Goal: Task Accomplishment & Management: Manage account settings

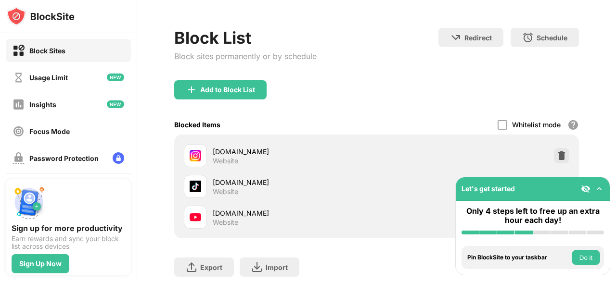
drag, startPoint x: 615, startPoint y: 58, endPoint x: 615, endPoint y: 87, distance: 28.9
click at [615, 87] on div "Login Block List Block sites permanently or by schedule Redirect Choose a site …" at bounding box center [376, 140] width 479 height 281
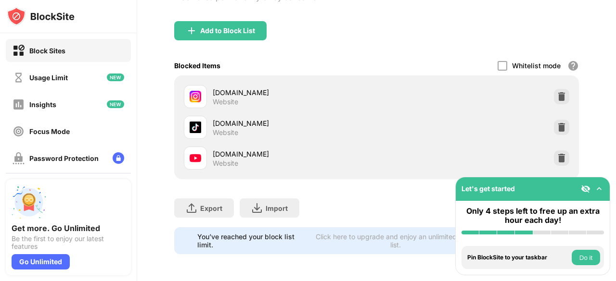
drag, startPoint x: 615, startPoint y: 71, endPoint x: 615, endPoint y: 143, distance: 72.2
click at [615, 143] on div "Login Block List Block sites permanently or by schedule Redirect Choose a site …" at bounding box center [376, 140] width 479 height 281
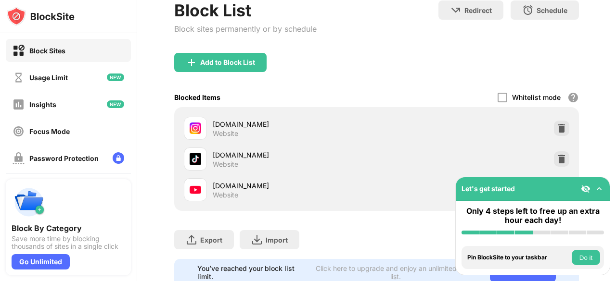
scroll to position [110, 0]
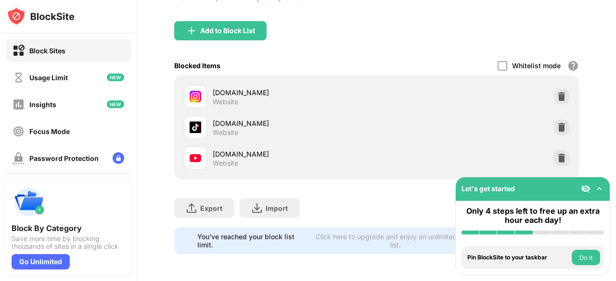
drag, startPoint x: 615, startPoint y: 59, endPoint x: 615, endPoint y: 140, distance: 80.4
click at [615, 140] on div "Login Block List Block sites permanently or by schedule Redirect Choose a site …" at bounding box center [376, 140] width 479 height 281
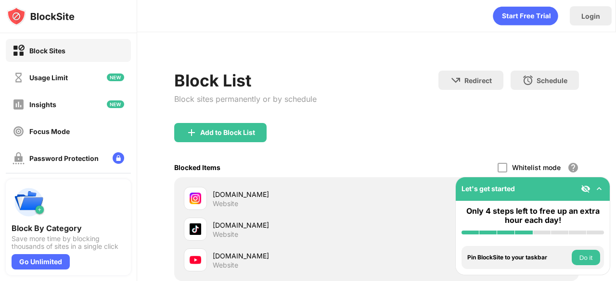
scroll to position [0, 0]
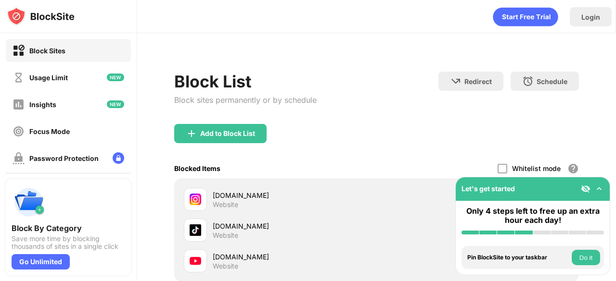
click at [378, 60] on div "Block List Block sites permanently or by schedule Redirect Choose a site to be …" at bounding box center [376, 208] width 479 height 351
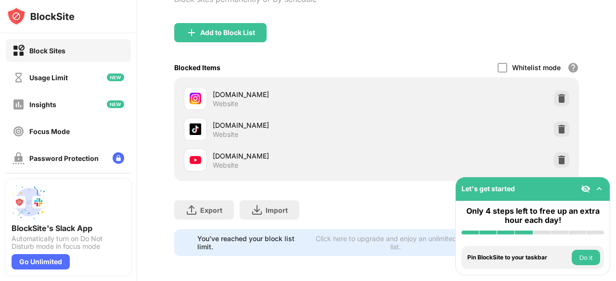
scroll to position [110, 0]
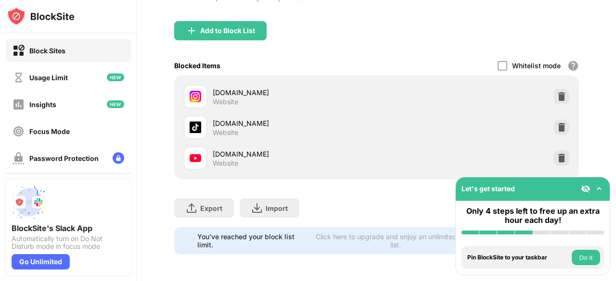
drag, startPoint x: 615, startPoint y: 90, endPoint x: 612, endPoint y: 175, distance: 84.8
click at [612, 175] on div "Login Block List Block sites permanently or by schedule Redirect Choose a site …" at bounding box center [376, 140] width 479 height 281
click at [600, 191] on img at bounding box center [599, 189] width 10 height 10
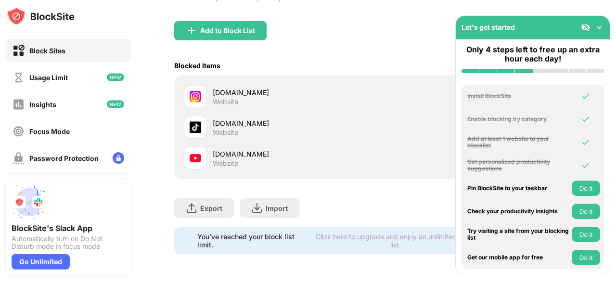
click at [597, 28] on img at bounding box center [599, 28] width 10 height 10
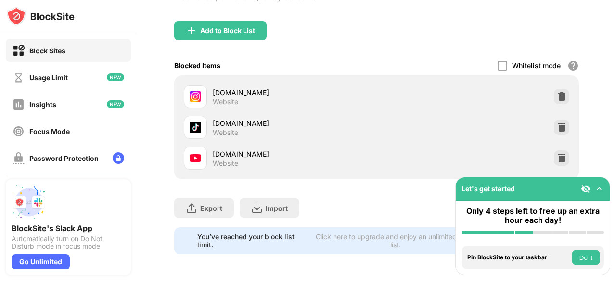
drag, startPoint x: 615, startPoint y: 94, endPoint x: 607, endPoint y: 112, distance: 20.0
click at [607, 112] on div "Login Block List Block sites permanently or by schedule Redirect Choose a site …" at bounding box center [376, 140] width 479 height 281
drag, startPoint x: 607, startPoint y: 112, endPoint x: 615, endPoint y: 117, distance: 9.5
click at [615, 117] on div "Login Block List Block sites permanently or by schedule Redirect Choose a site …" at bounding box center [376, 140] width 479 height 281
drag, startPoint x: 615, startPoint y: 117, endPoint x: 615, endPoint y: 136, distance: 19.3
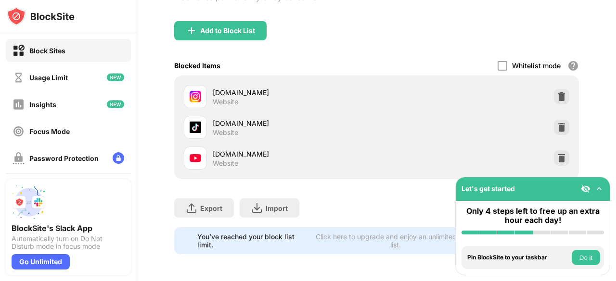
click at [615, 136] on div "Login Block List Block sites permanently or by schedule Redirect Choose a site …" at bounding box center [376, 140] width 479 height 281
click at [310, 43] on div "Add to Block List" at bounding box center [376, 38] width 405 height 35
